Goal: Task Accomplishment & Management: Use online tool/utility

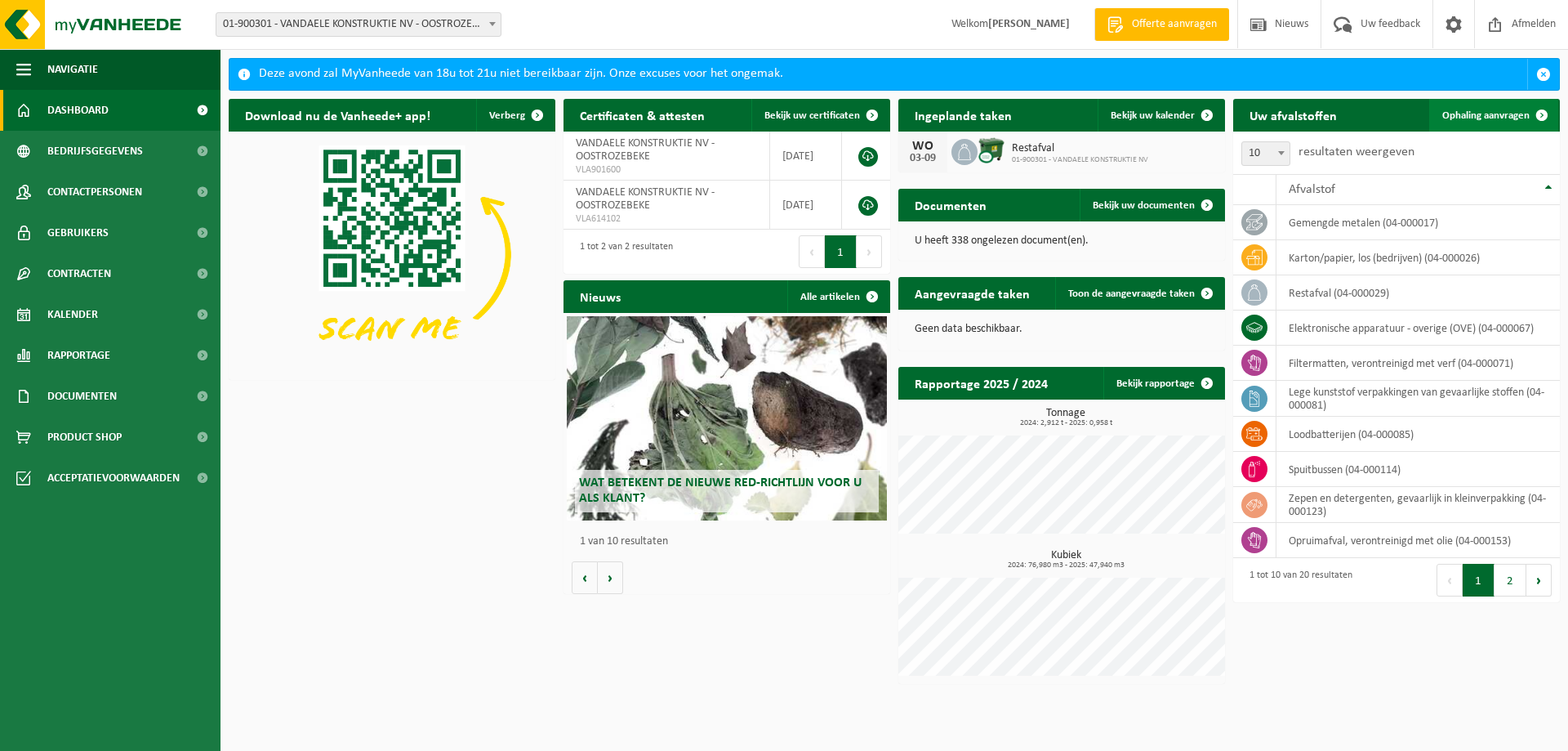
click at [1496, 115] on span "Ophaling aanvragen" at bounding box center [1485, 115] width 87 height 11
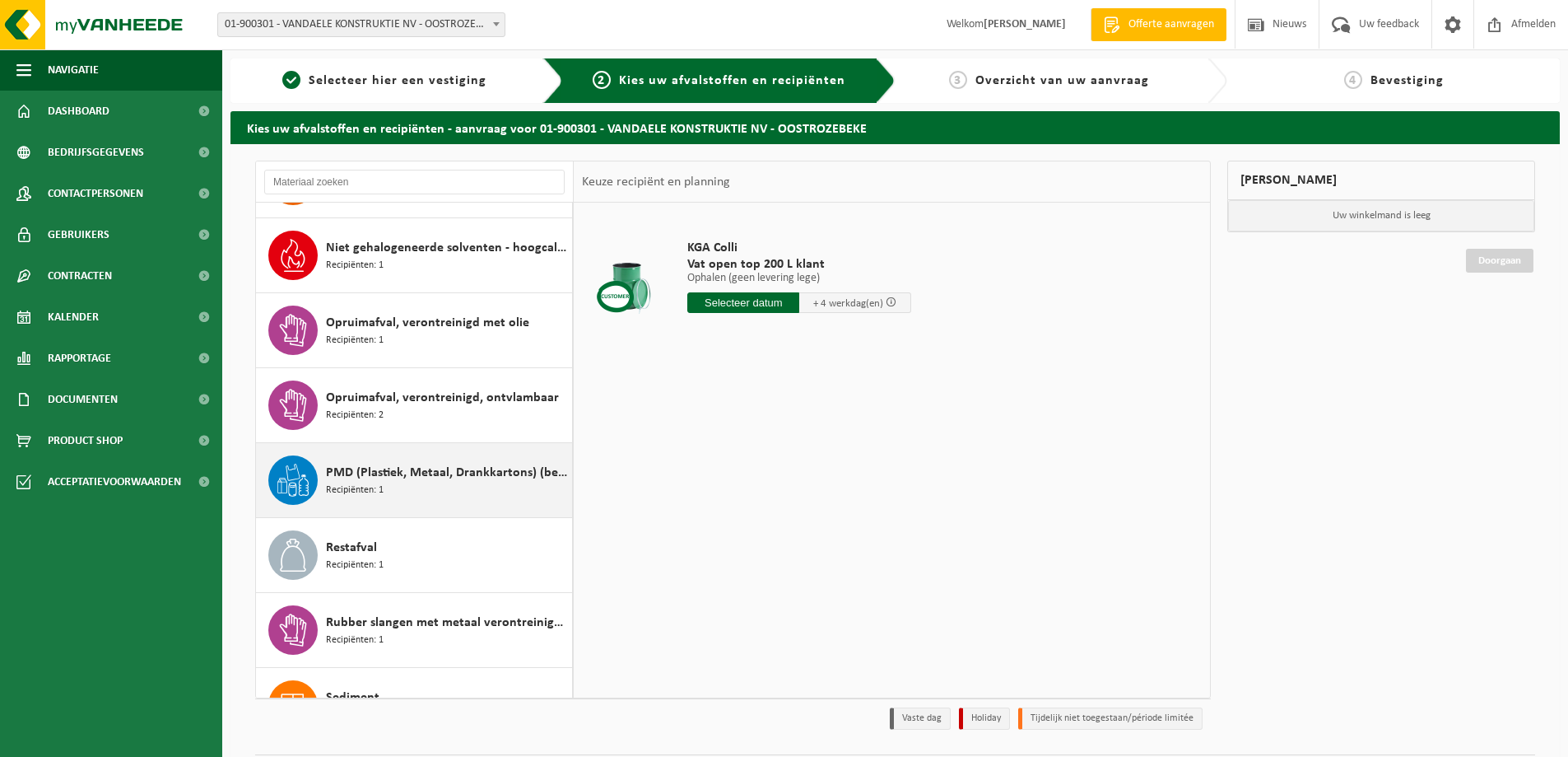
click at [400, 473] on span "PMD (Plastiek, Metaal, Drankkartons) (bedrijven)" at bounding box center [447, 473] width 242 height 20
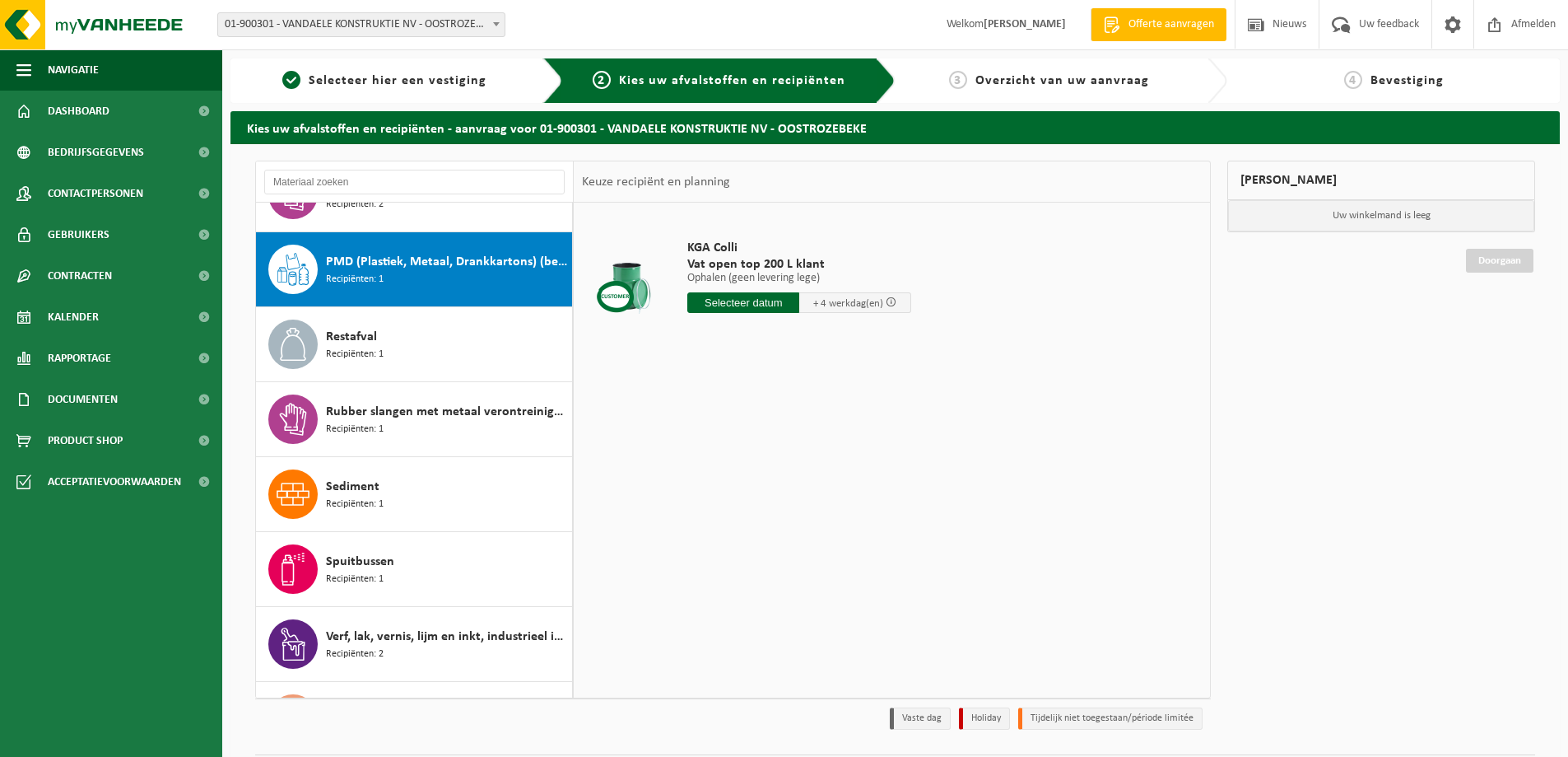
scroll to position [899, 0]
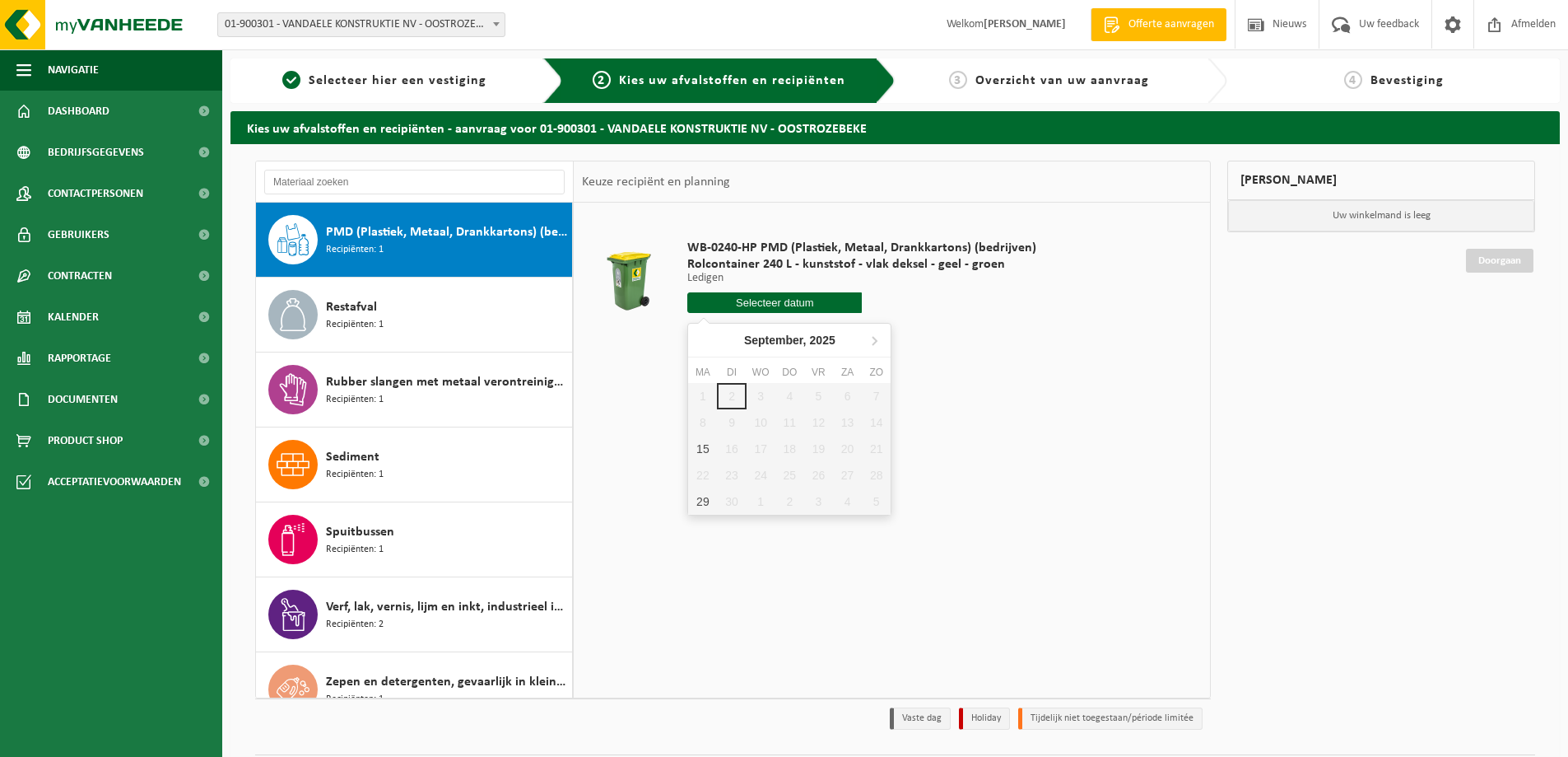
click at [810, 299] on input "text" at bounding box center [775, 302] width 174 height 21
click at [706, 446] on div "15" at bounding box center [702, 449] width 29 height 27
type input "Van [DATE]"
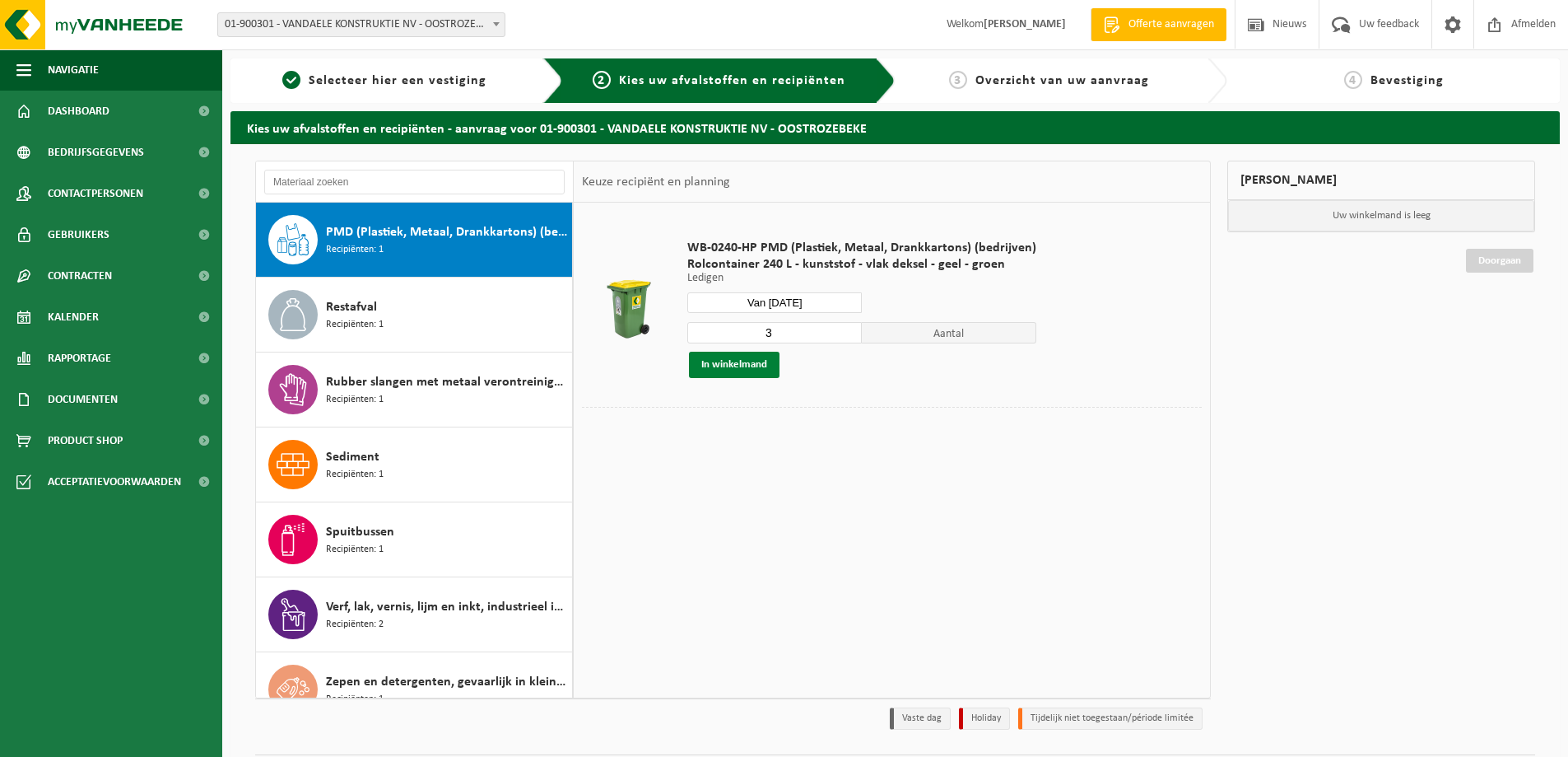
click at [747, 367] on button "In winkelmand" at bounding box center [733, 365] width 90 height 27
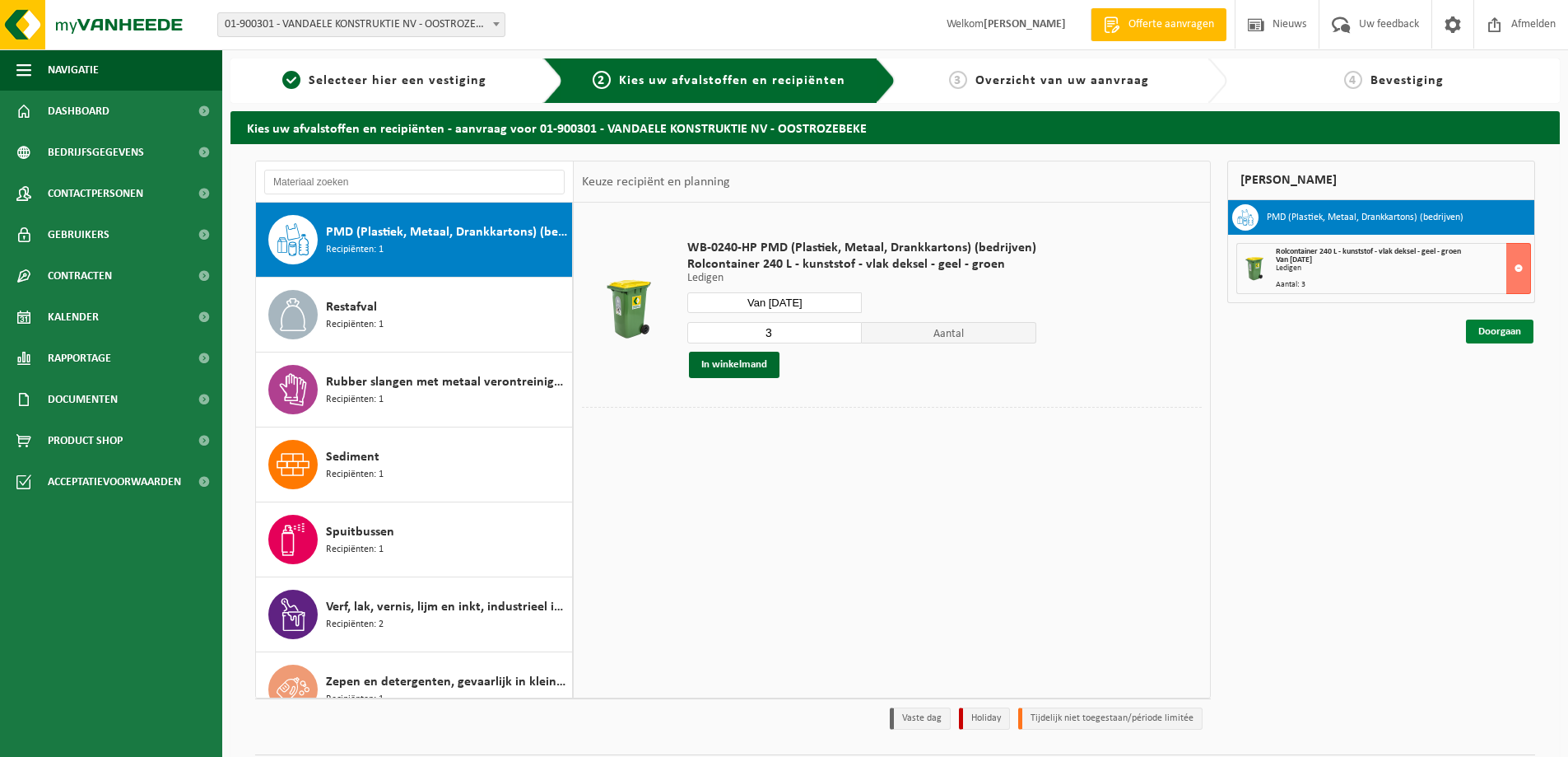
click at [1490, 328] on link "Doorgaan" at bounding box center [1500, 331] width 67 height 24
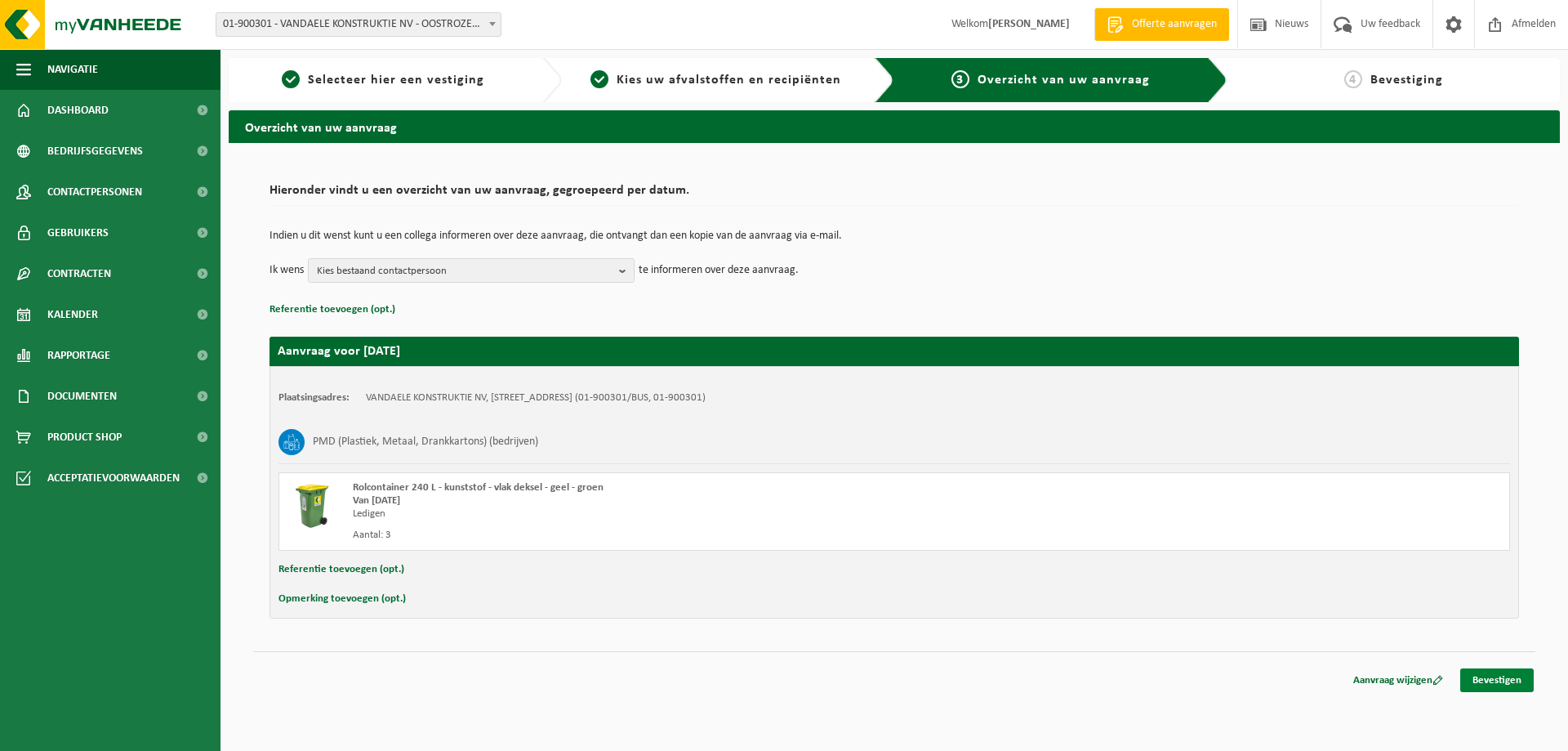
click at [1485, 674] on link "Bevestigen" at bounding box center [1497, 680] width 74 height 24
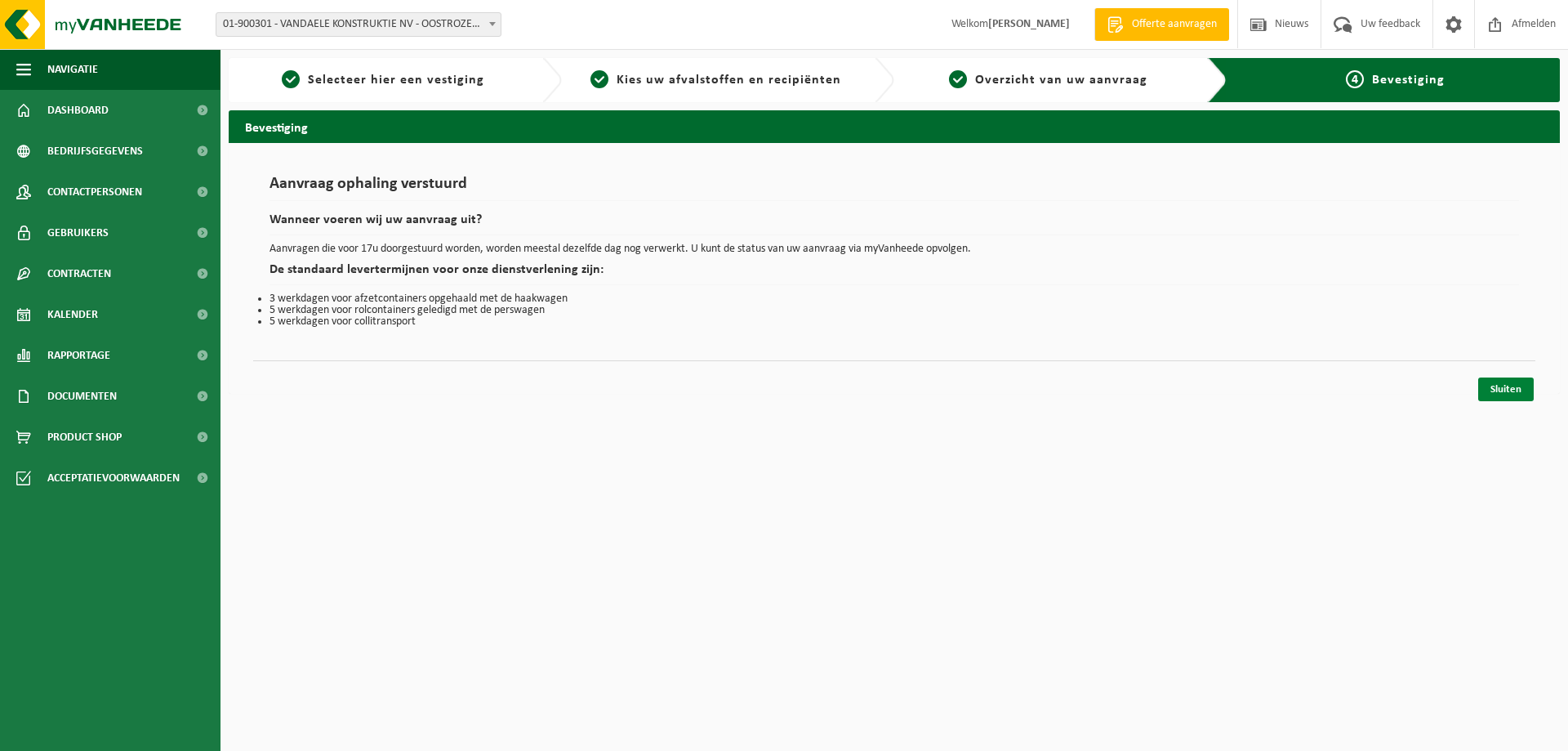
click at [1504, 383] on link "Sluiten" at bounding box center [1506, 389] width 55 height 24
